Goal: Find specific page/section: Find specific page/section

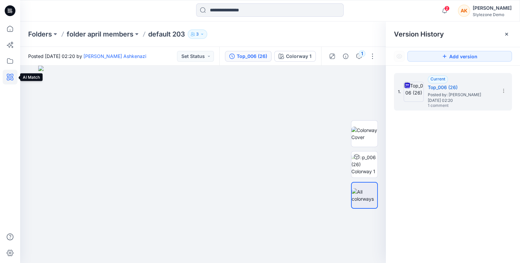
click at [12, 77] on icon at bounding box center [10, 77] width 7 height 7
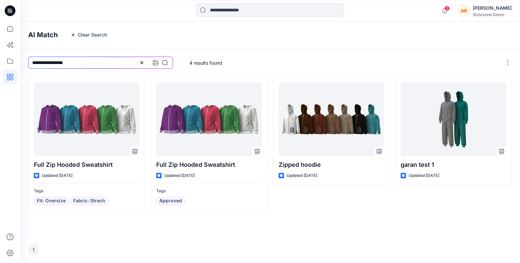
click at [497, 11] on div "[PERSON_NAME]" at bounding box center [492, 8] width 39 height 8
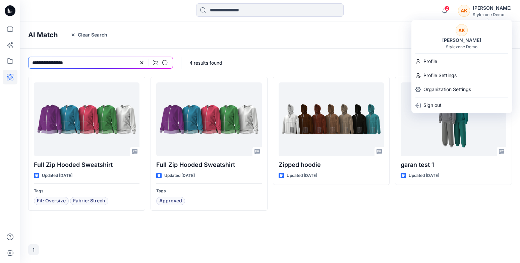
click at [468, 44] on div "Stylezone Demo" at bounding box center [462, 46] width 32 height 5
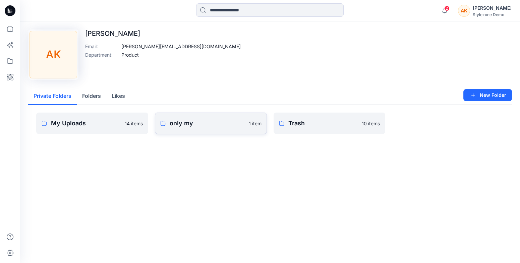
click at [197, 119] on p "only my" at bounding box center [207, 123] width 75 height 9
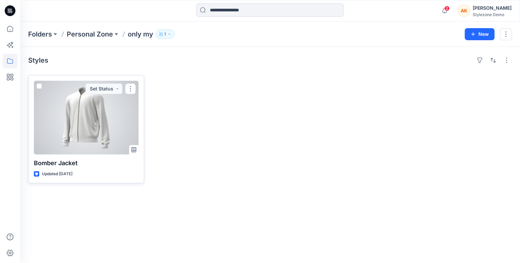
click at [112, 120] on div at bounding box center [86, 118] width 105 height 74
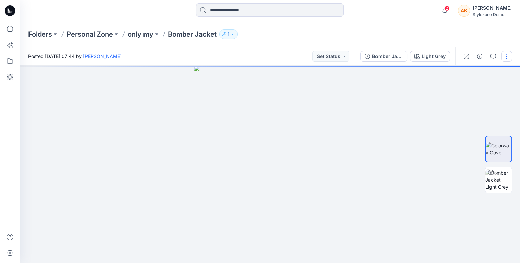
click at [503, 56] on button "button" at bounding box center [506, 56] width 11 height 11
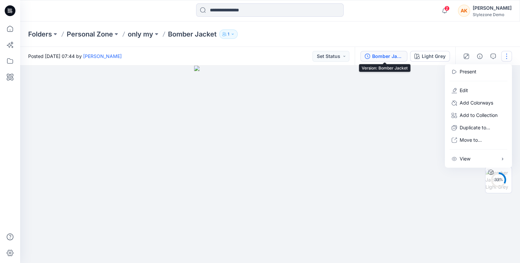
click at [395, 57] on div "Bomber Jacket" at bounding box center [387, 56] width 31 height 7
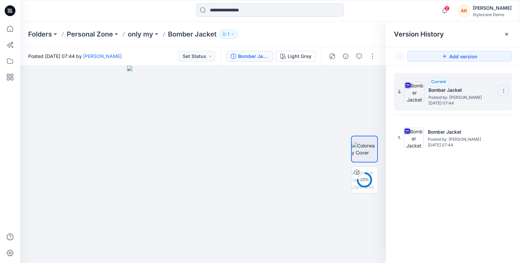
click at [503, 94] on section at bounding box center [503, 90] width 11 height 11
